Goal: Transaction & Acquisition: Subscribe to service/newsletter

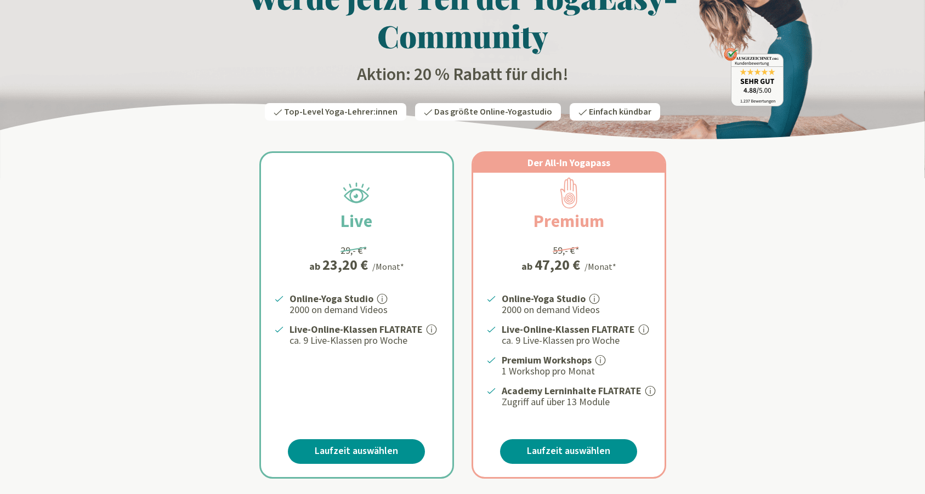
scroll to position [112, 0]
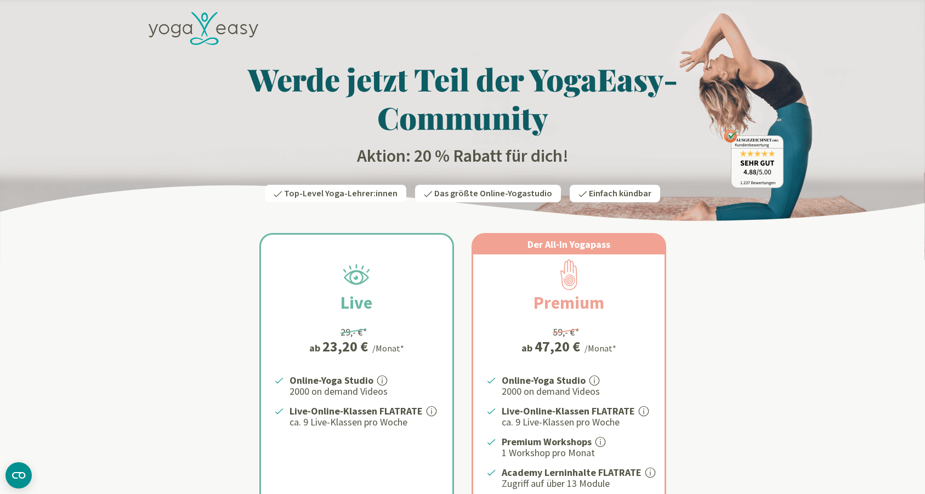
click at [212, 27] on icon at bounding box center [204, 28] width 110 height 33
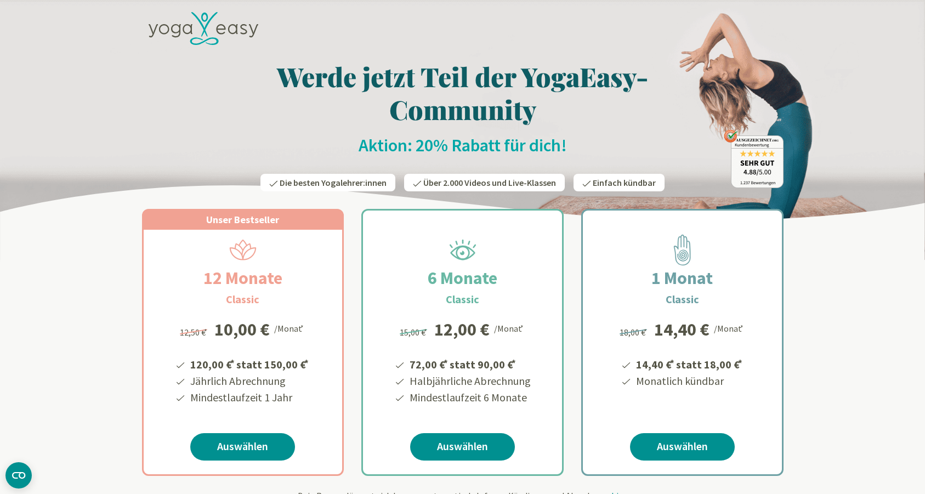
click at [224, 28] on icon at bounding box center [204, 28] width 110 height 33
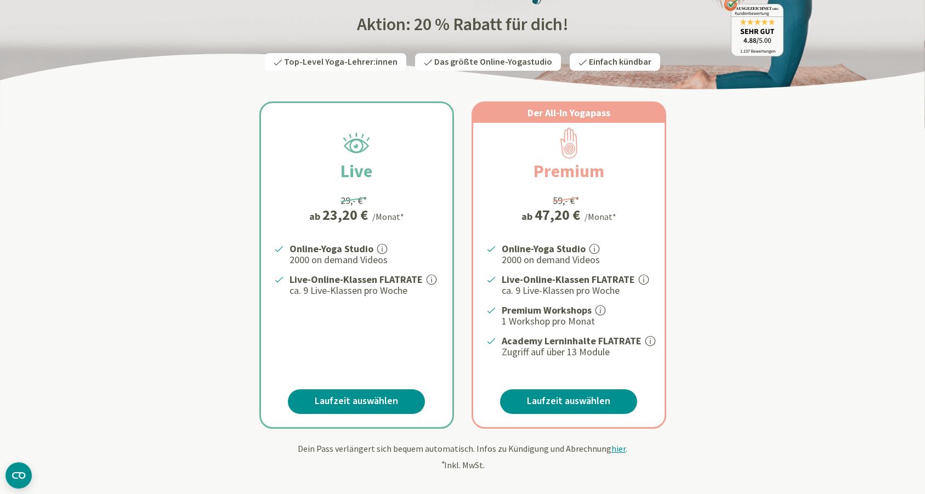
scroll to position [112, 0]
